Goal: Information Seeking & Learning: Find specific fact

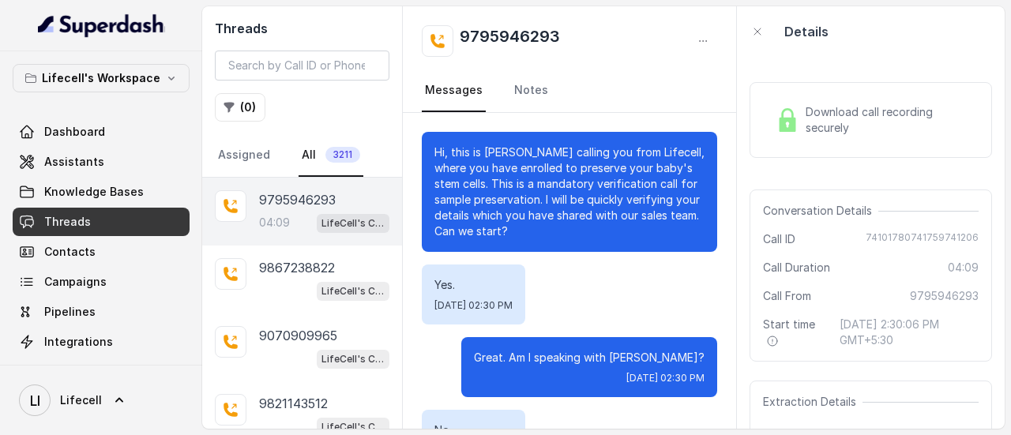
scroll to position [3233, 0]
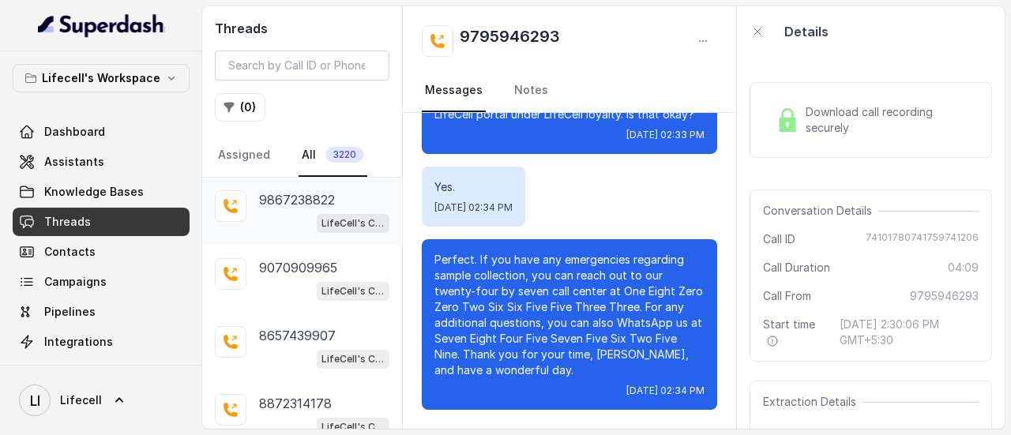
click at [307, 198] on p "9867238822" at bounding box center [297, 199] width 76 height 19
